Goal: Find specific page/section: Find specific page/section

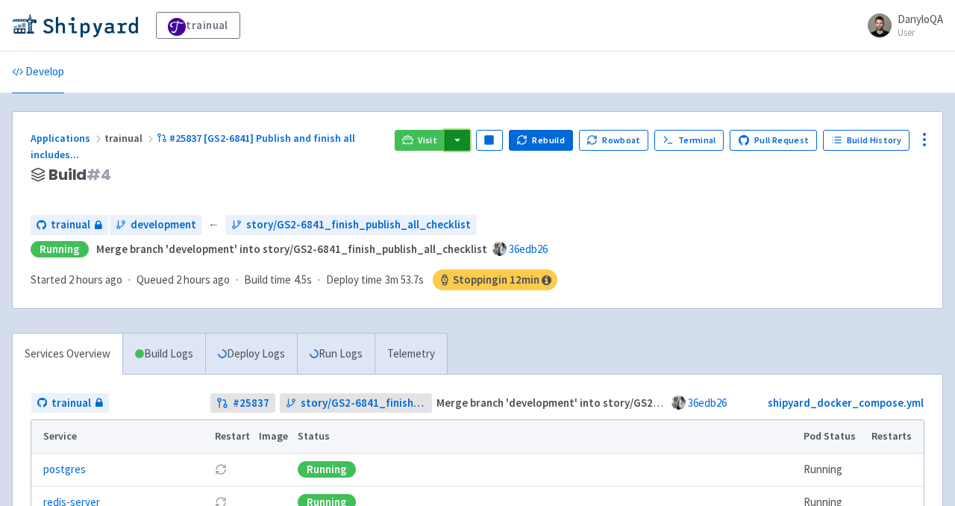
click at [462, 143] on button "button" at bounding box center [457, 140] width 25 height 21
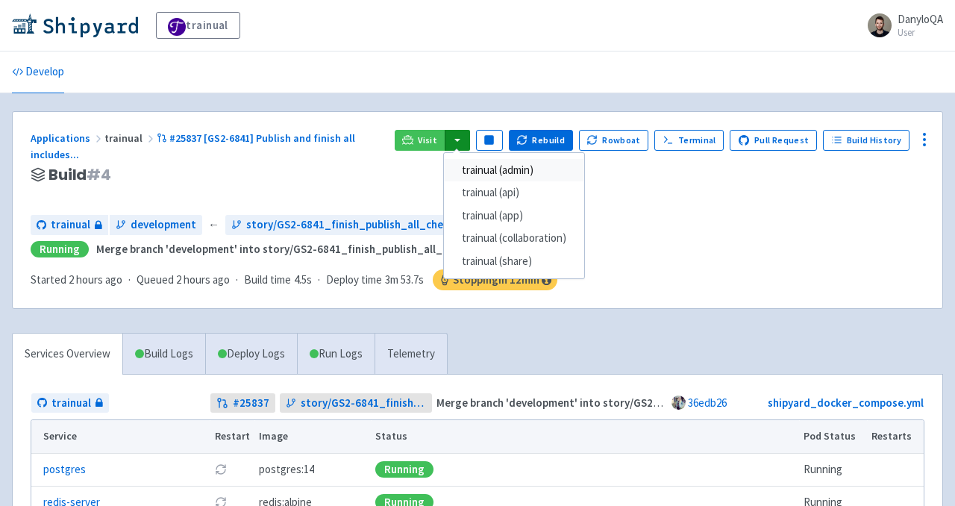
click at [496, 171] on link "trainual (admin)" at bounding box center [514, 170] width 140 height 23
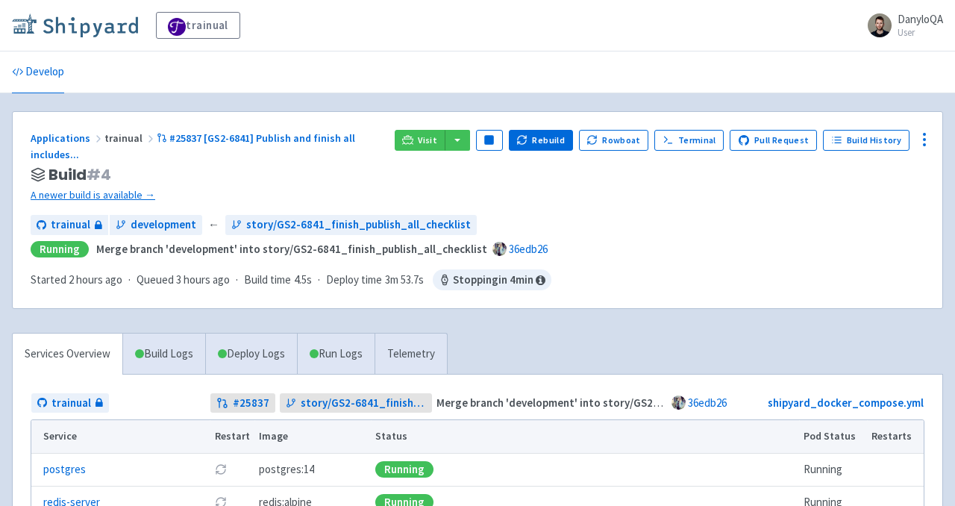
click at [99, 25] on img at bounding box center [75, 25] width 126 height 24
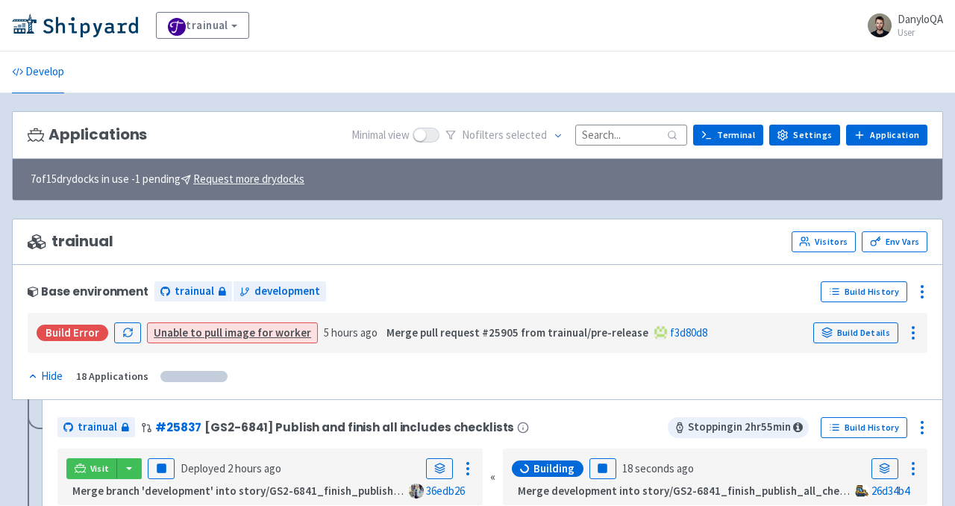
click at [614, 137] on input at bounding box center [632, 135] width 112 height 20
paste input "25844"
type input "25844"
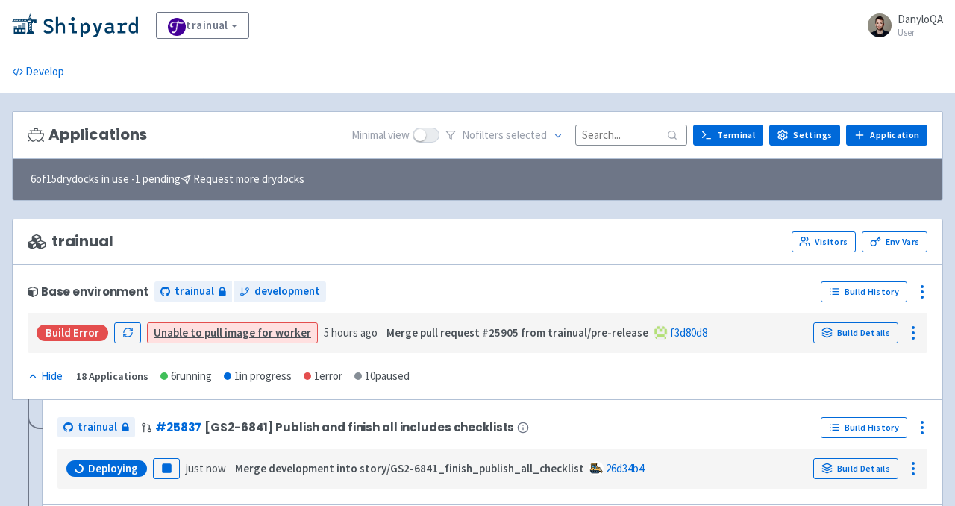
click at [600, 129] on input at bounding box center [632, 135] width 112 height 20
paste input "25844"
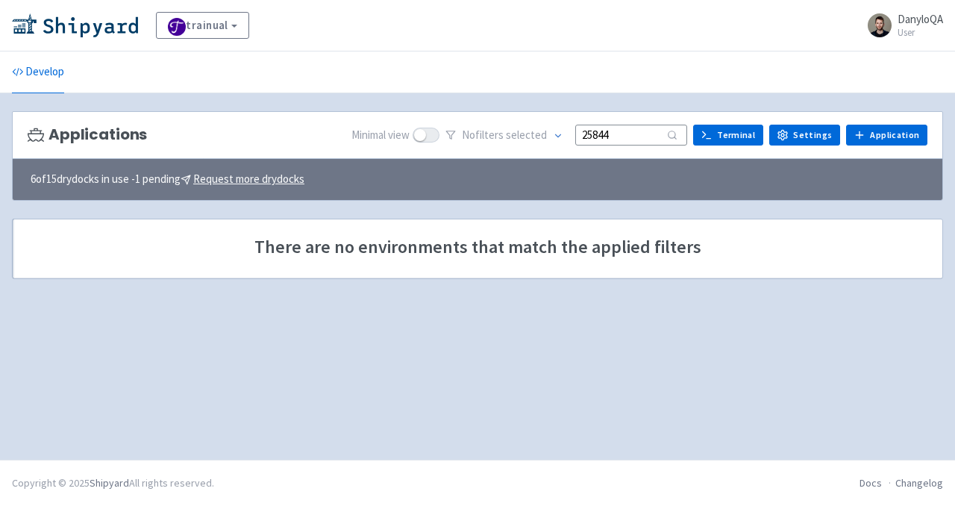
type input "25844"
